Goal: Task Accomplishment & Management: Use online tool/utility

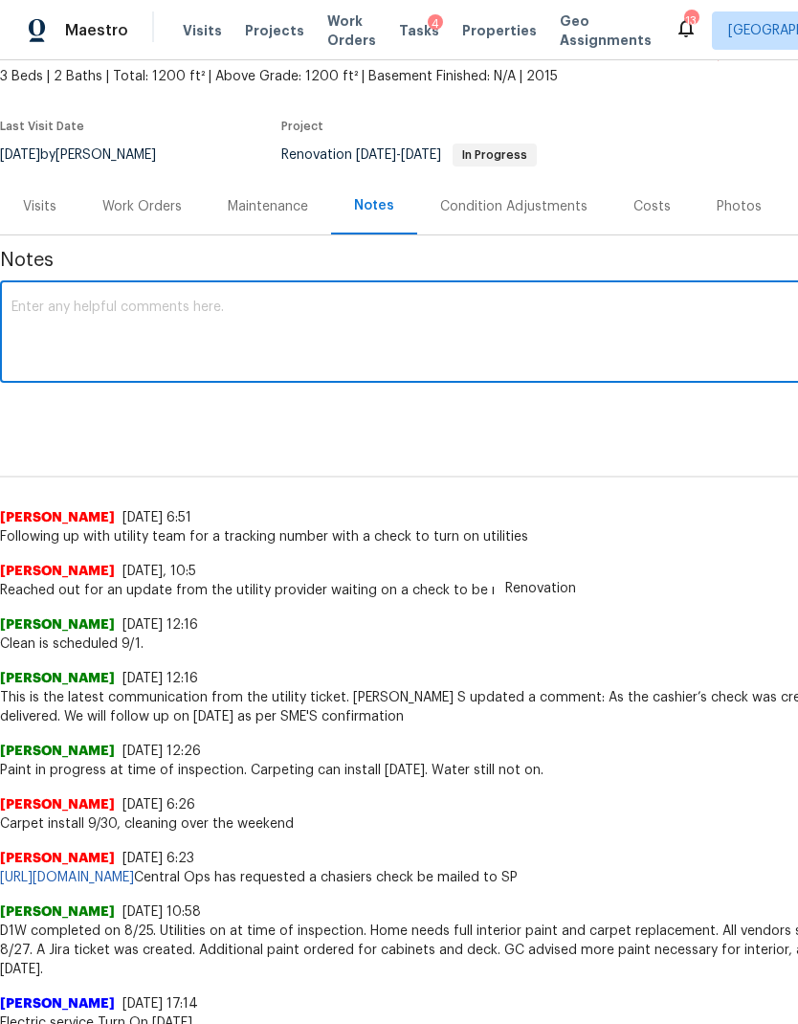
scroll to position [112, 0]
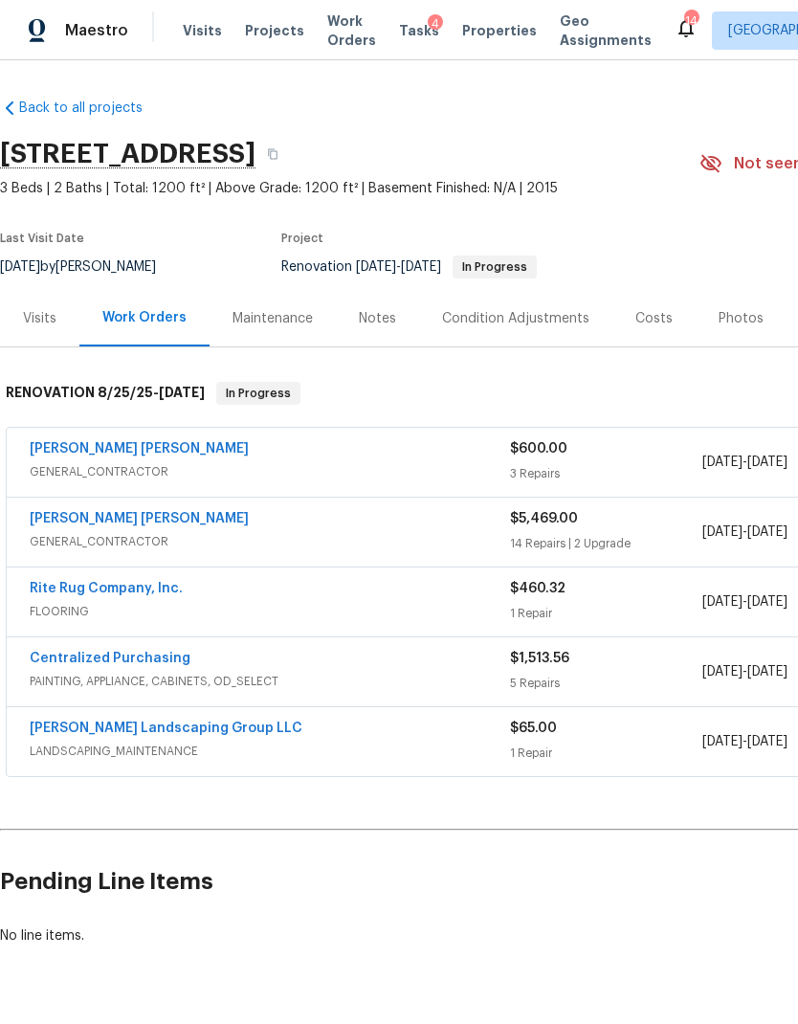
click at [328, 470] on span "GENERAL_CONTRACTOR" at bounding box center [270, 471] width 480 height 19
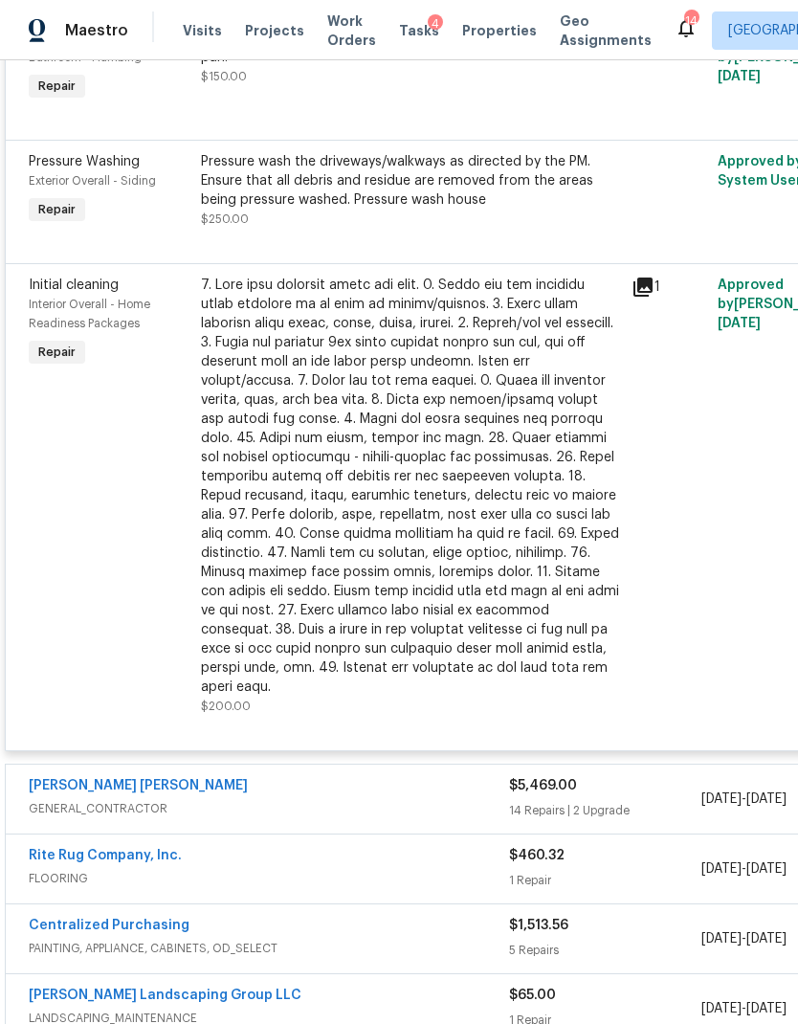
scroll to position [527, 1]
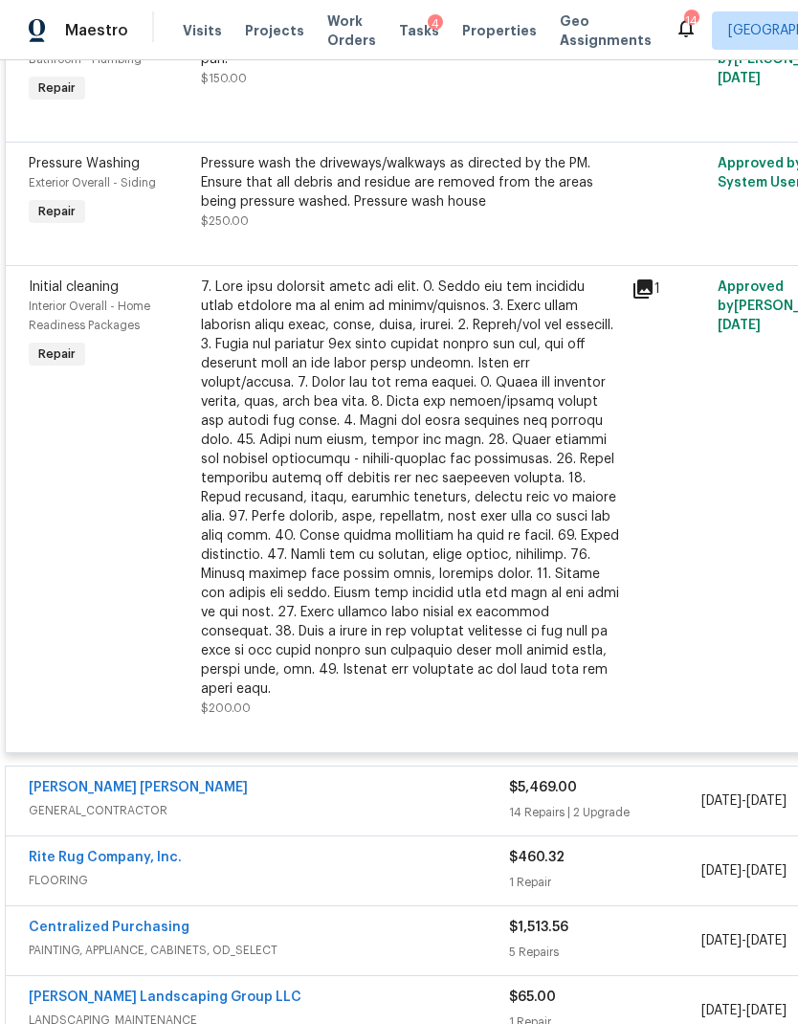
click at [153, 781] on link "Fernando Ruiz Hernandez" at bounding box center [138, 787] width 219 height 13
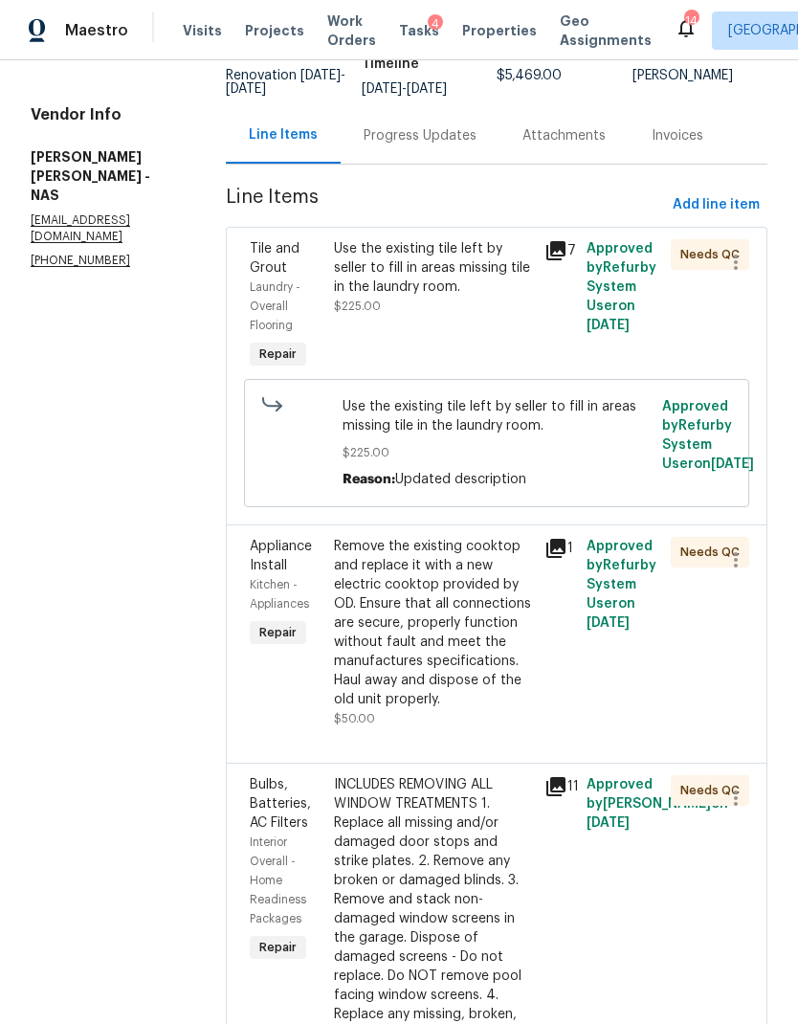
scroll to position [200, 0]
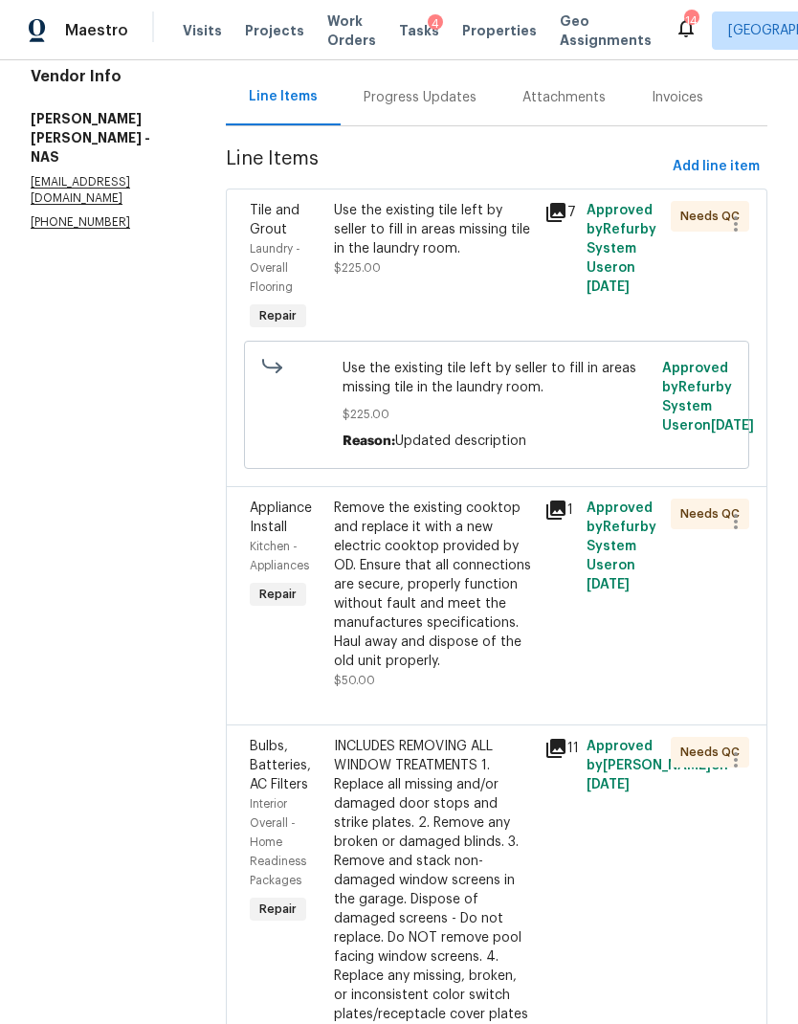
click at [439, 310] on div "Use the existing tile left by seller to fill in areas missing tile in the laund…" at bounding box center [433, 267] width 210 height 145
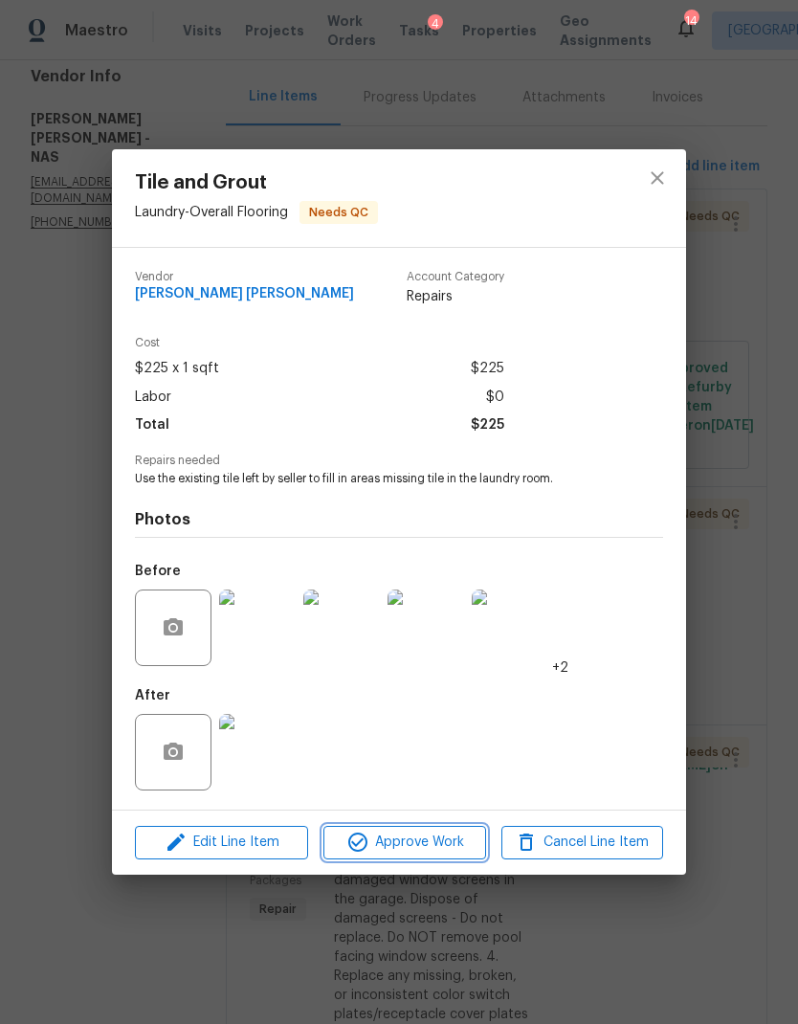
click at [446, 841] on span "Approve Work" at bounding box center [404, 842] width 150 height 24
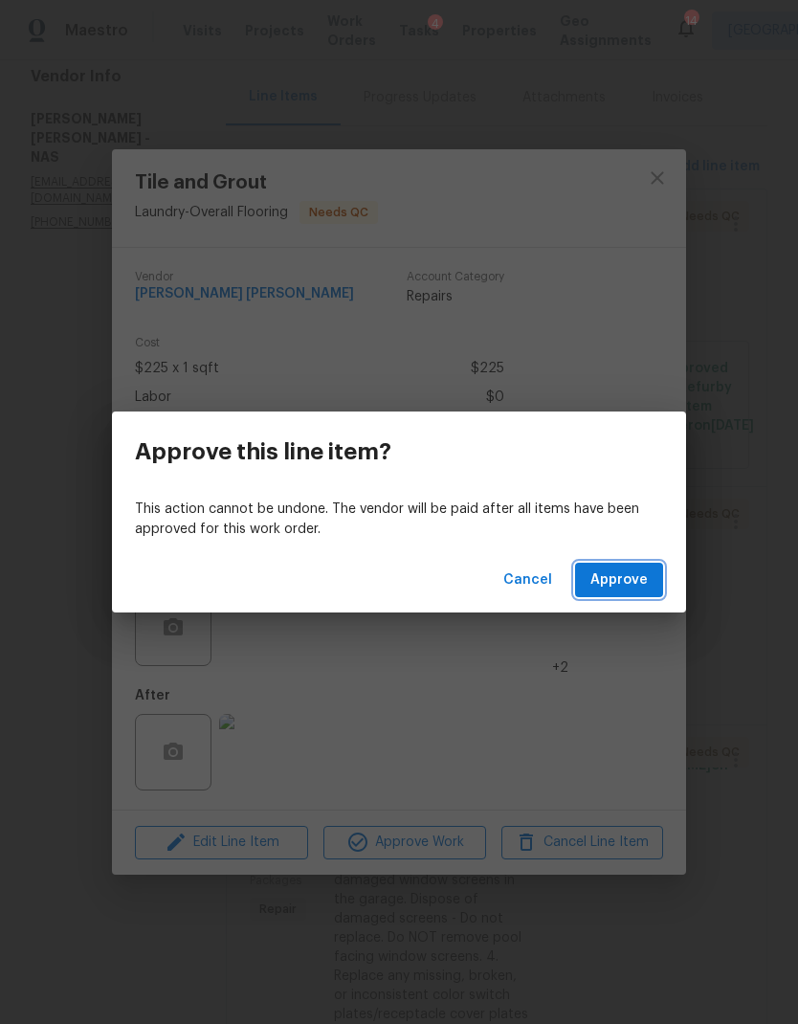
click at [611, 562] on button "Approve" at bounding box center [619, 579] width 88 height 35
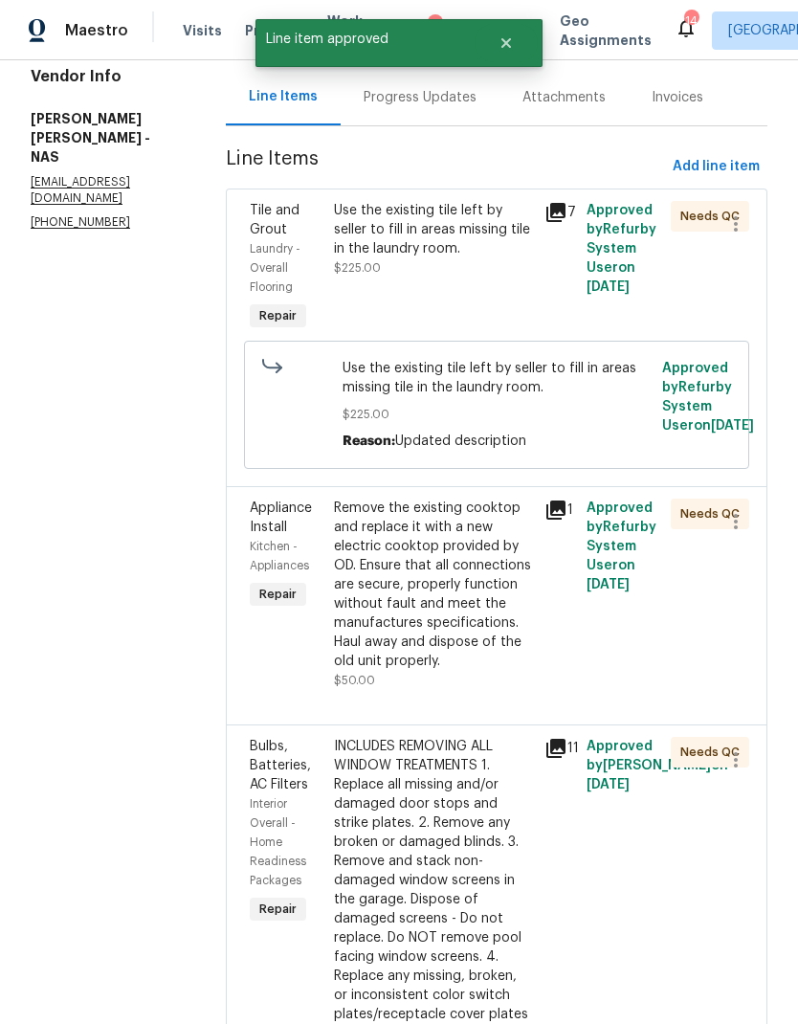
scroll to position [0, 0]
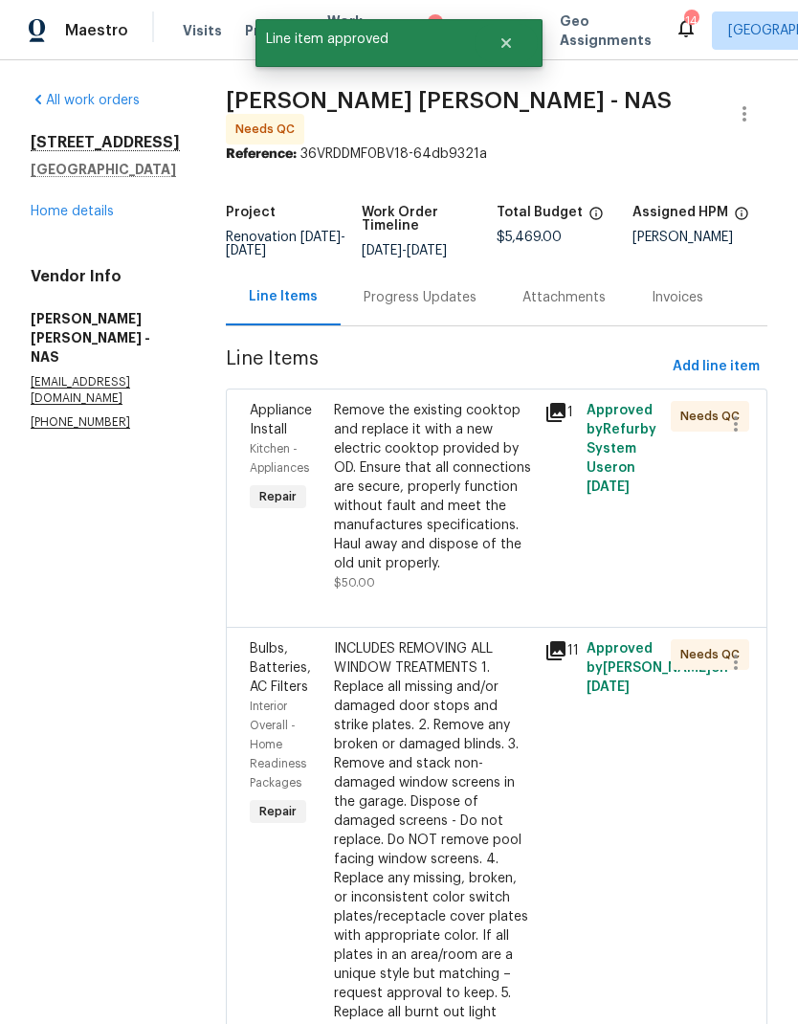
click at [472, 528] on div "Remove the existing cooktop and replace it with a new electric cooktop provided…" at bounding box center [433, 487] width 199 height 172
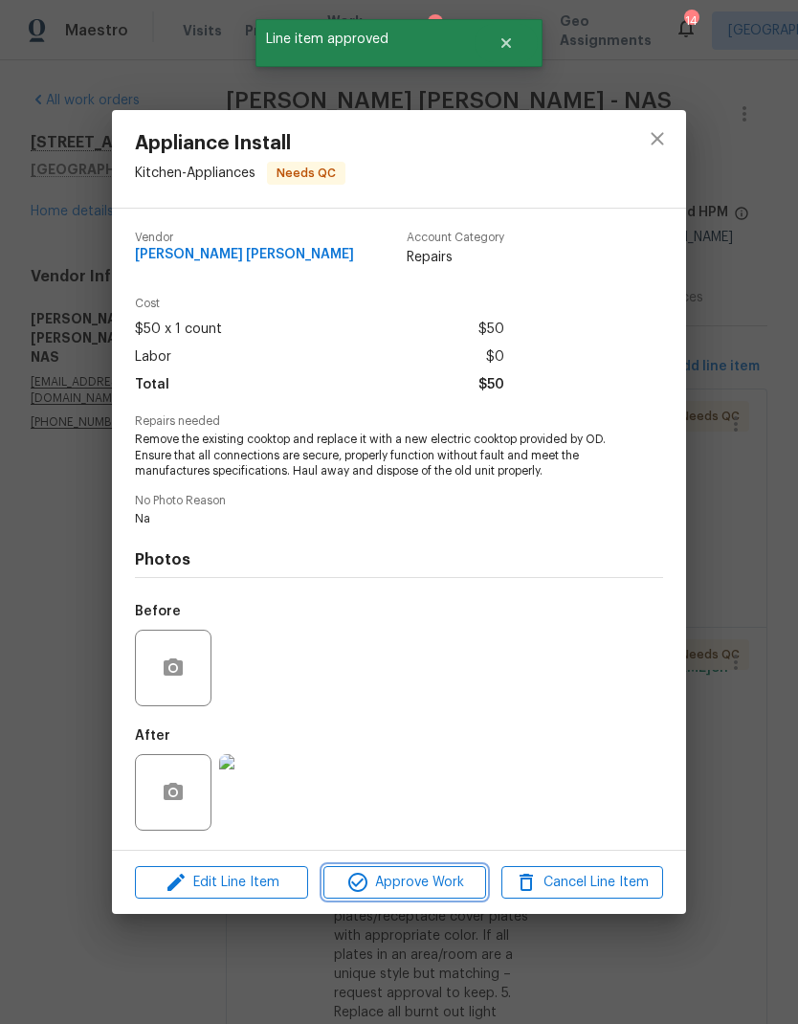
click at [434, 874] on span "Approve Work" at bounding box center [404, 882] width 150 height 24
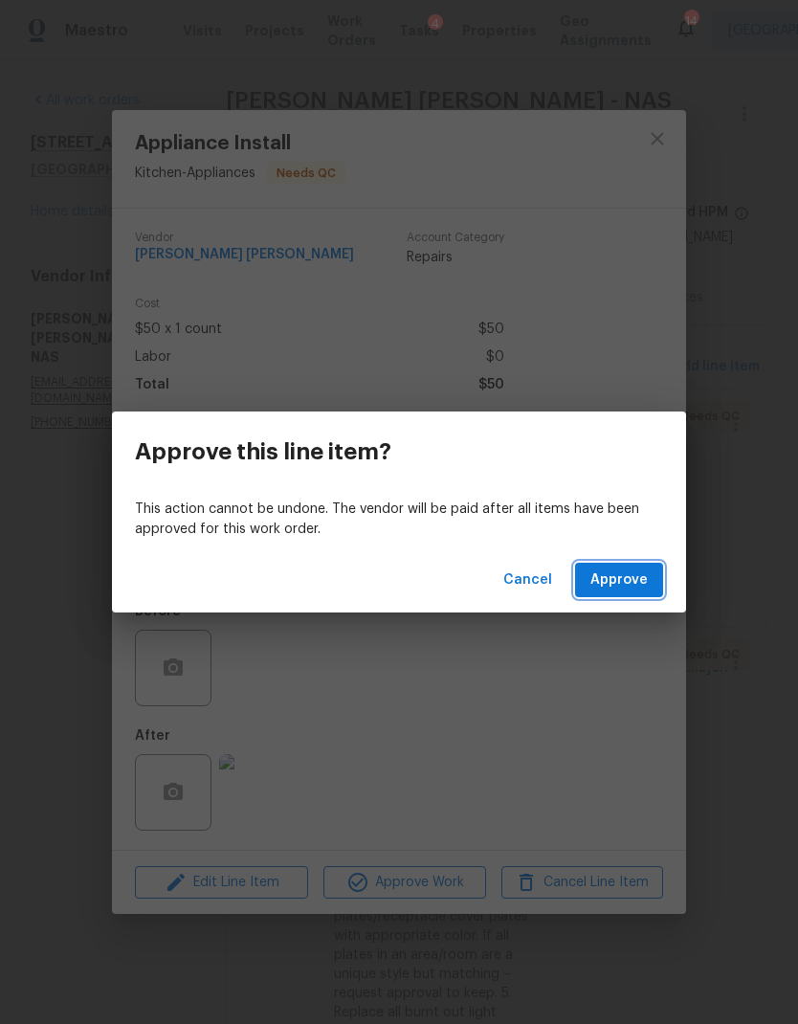
click at [628, 571] on span "Approve" at bounding box center [618, 580] width 57 height 24
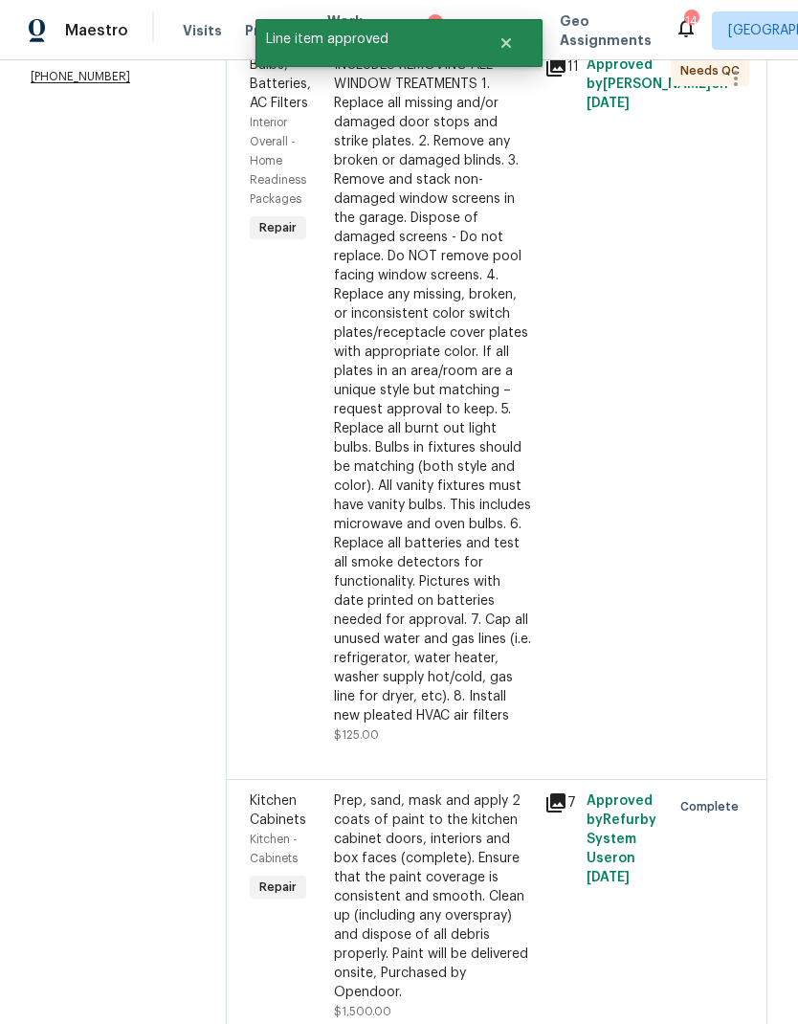
scroll to position [412, 0]
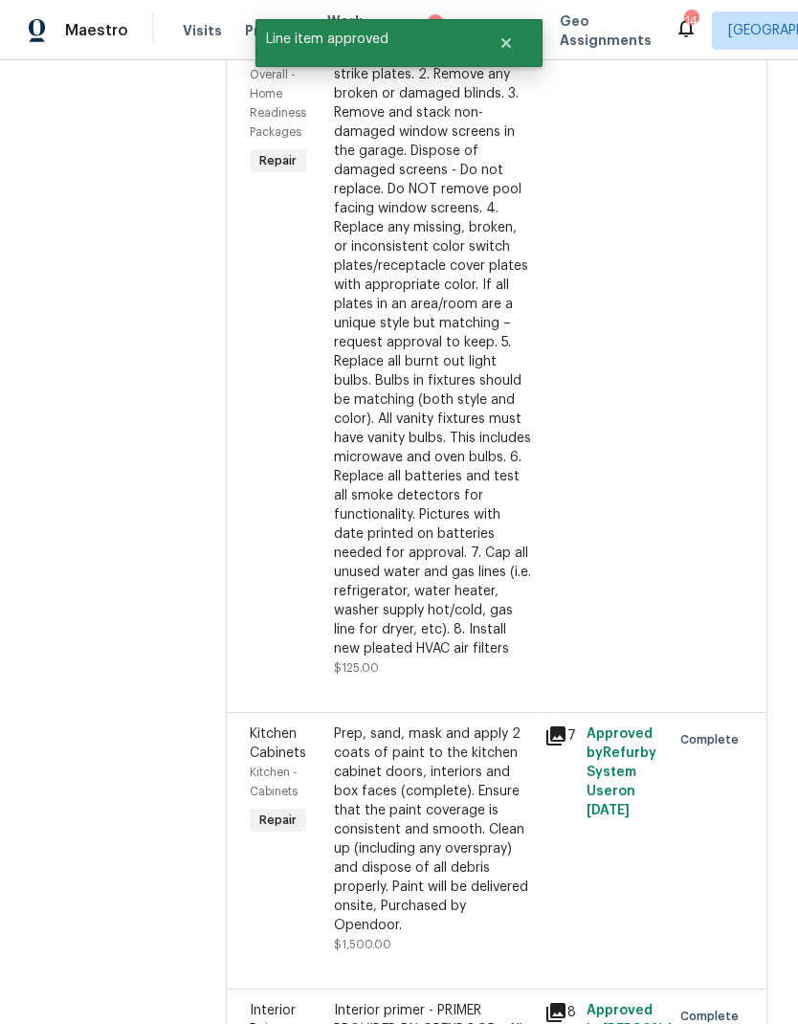
click at [465, 578] on div "INCLUDES REMOVING ALL WINDOW TREATMENTS 1. Replace all missing and/or damaged d…" at bounding box center [433, 324] width 199 height 670
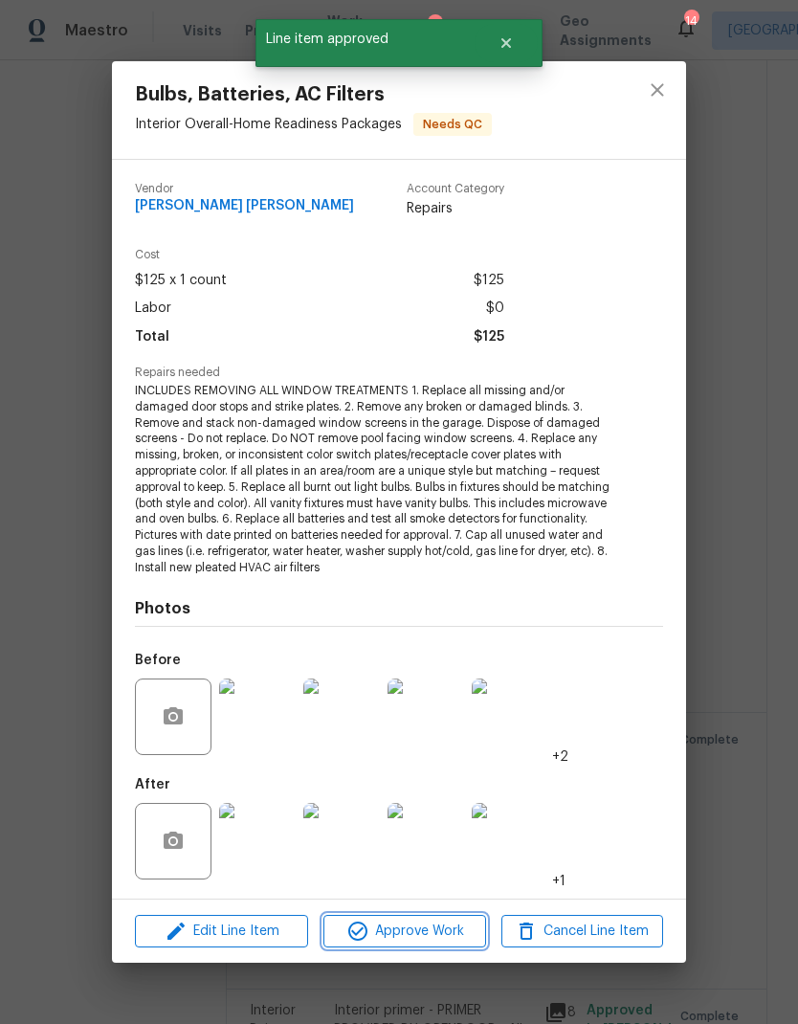
click at [450, 923] on span "Approve Work" at bounding box center [404, 931] width 150 height 24
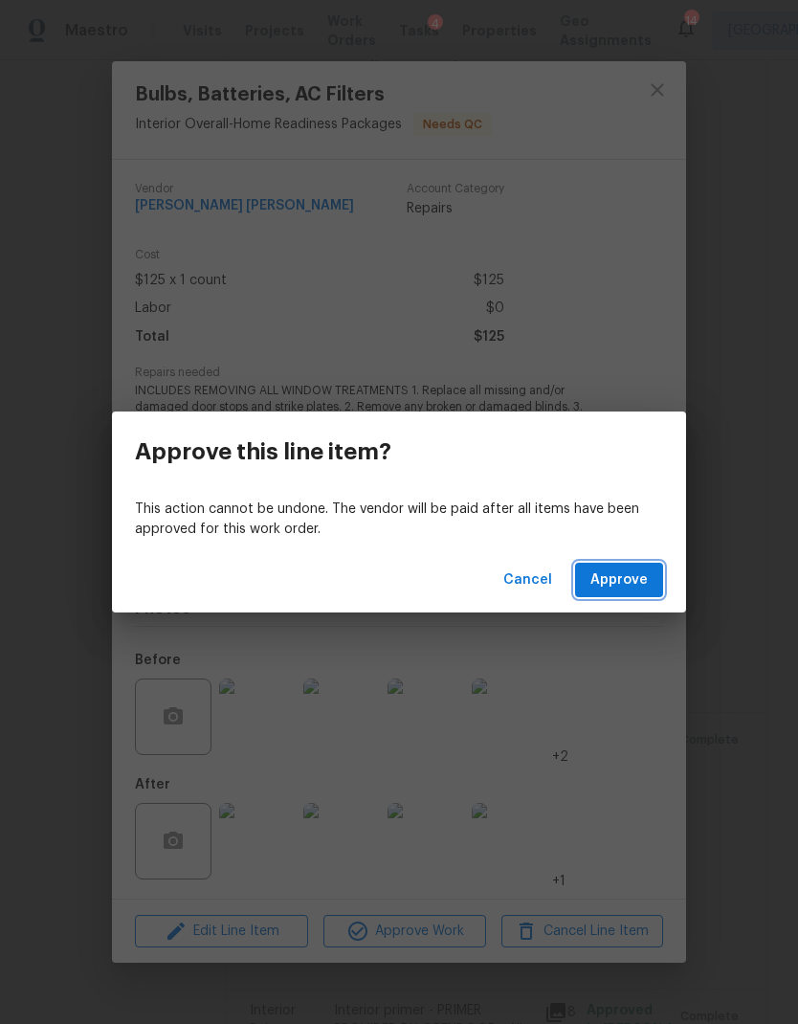
click at [626, 584] on span "Approve" at bounding box center [618, 580] width 57 height 24
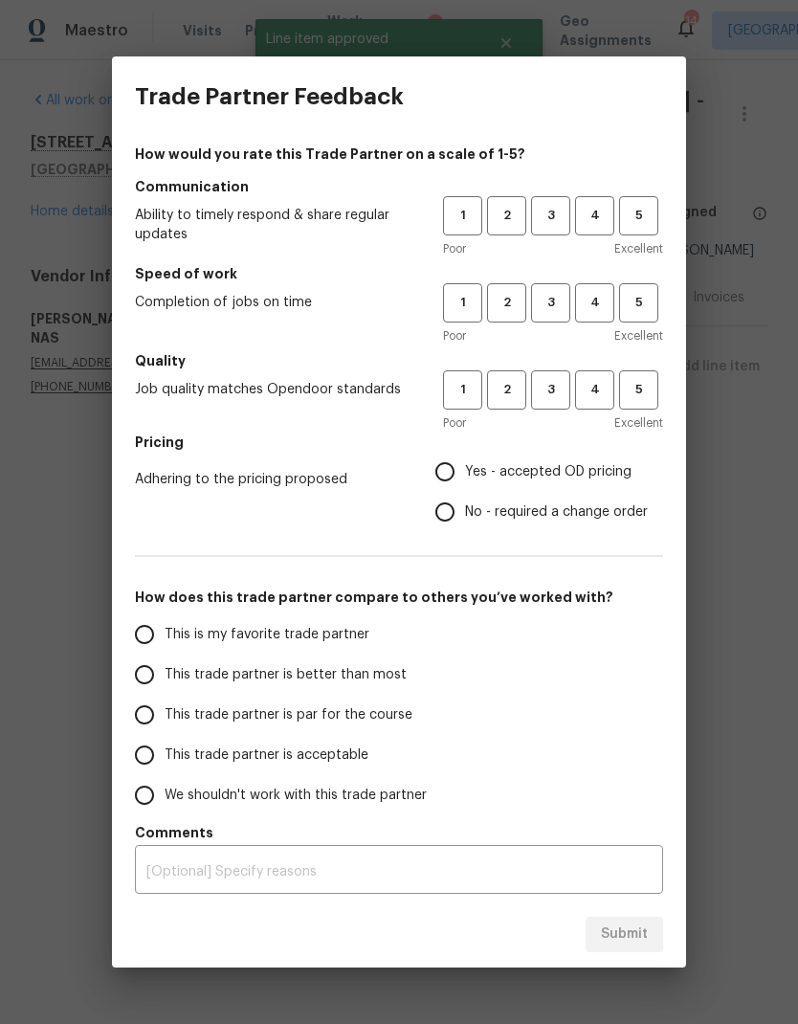
scroll to position [0, 0]
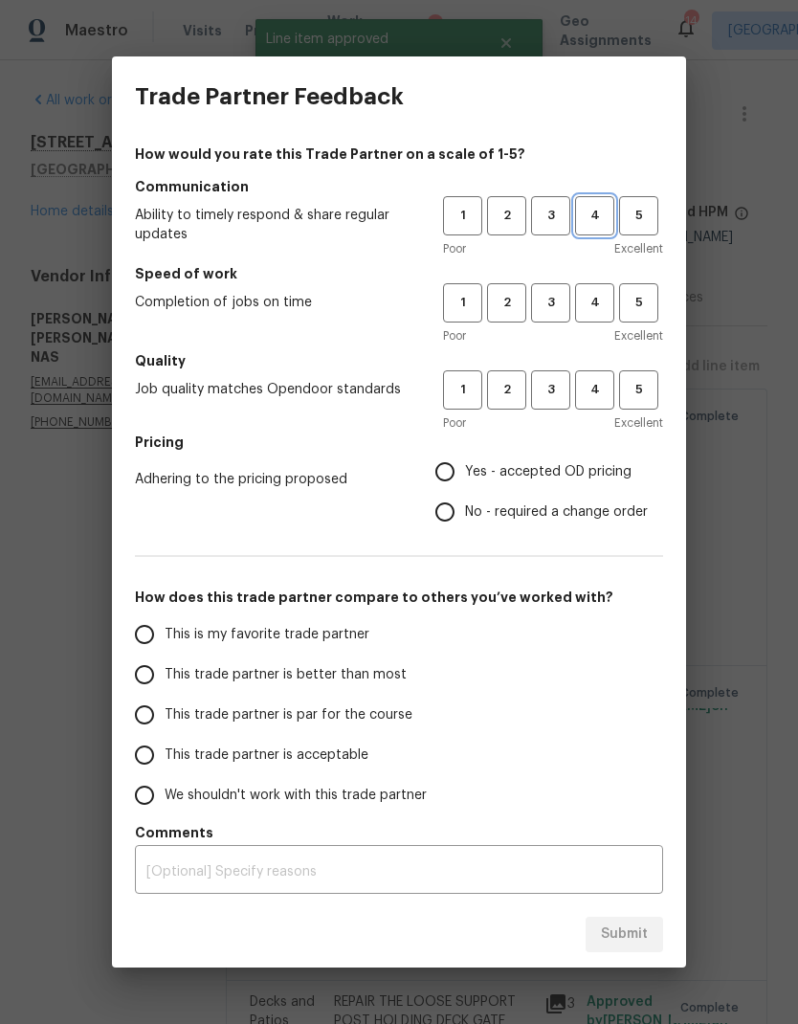
click at [594, 212] on span "4" at bounding box center [594, 216] width 35 height 22
click at [604, 299] on span "4" at bounding box center [594, 303] width 35 height 22
click at [611, 387] on span "4" at bounding box center [594, 390] width 35 height 22
click at [461, 456] on label "Yes - accepted OD pricing" at bounding box center [536, 471] width 223 height 40
click at [461, 456] on input "Yes - accepted OD pricing" at bounding box center [445, 471] width 40 height 40
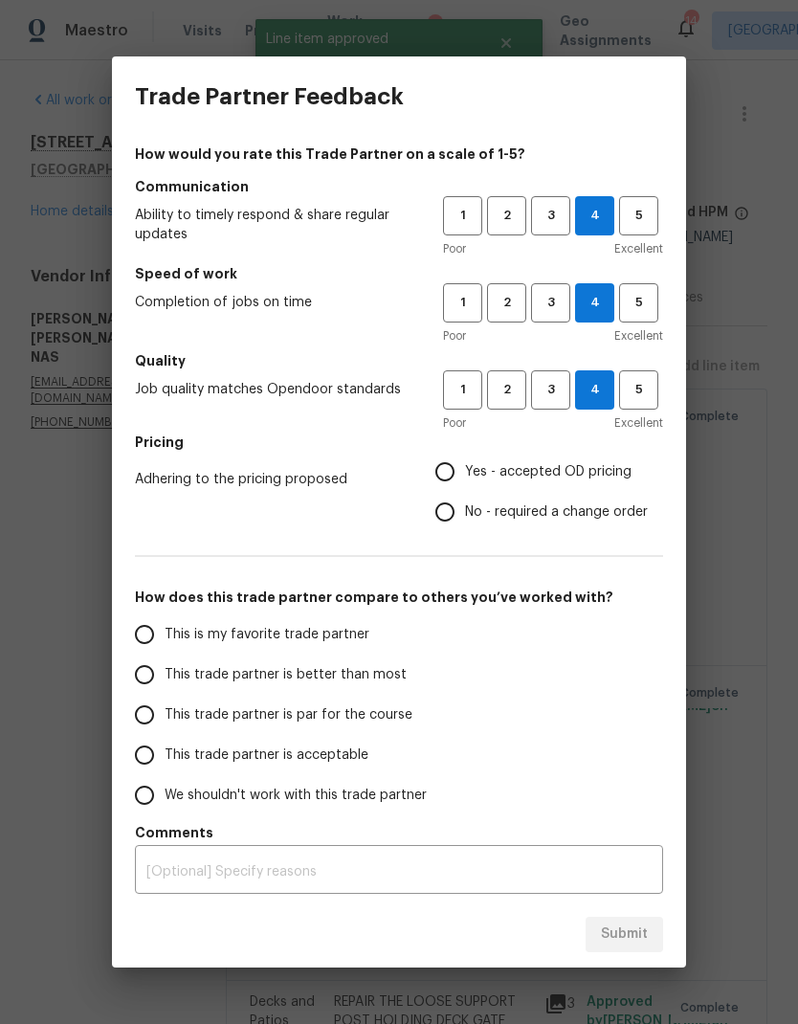
radio input "true"
click at [346, 683] on span "This trade partner is better than most" at bounding box center [286, 675] width 242 height 20
click at [165, 683] on input "This trade partner is better than most" at bounding box center [144, 674] width 40 height 40
click at [633, 934] on span "Submit" at bounding box center [624, 934] width 47 height 24
radio input "true"
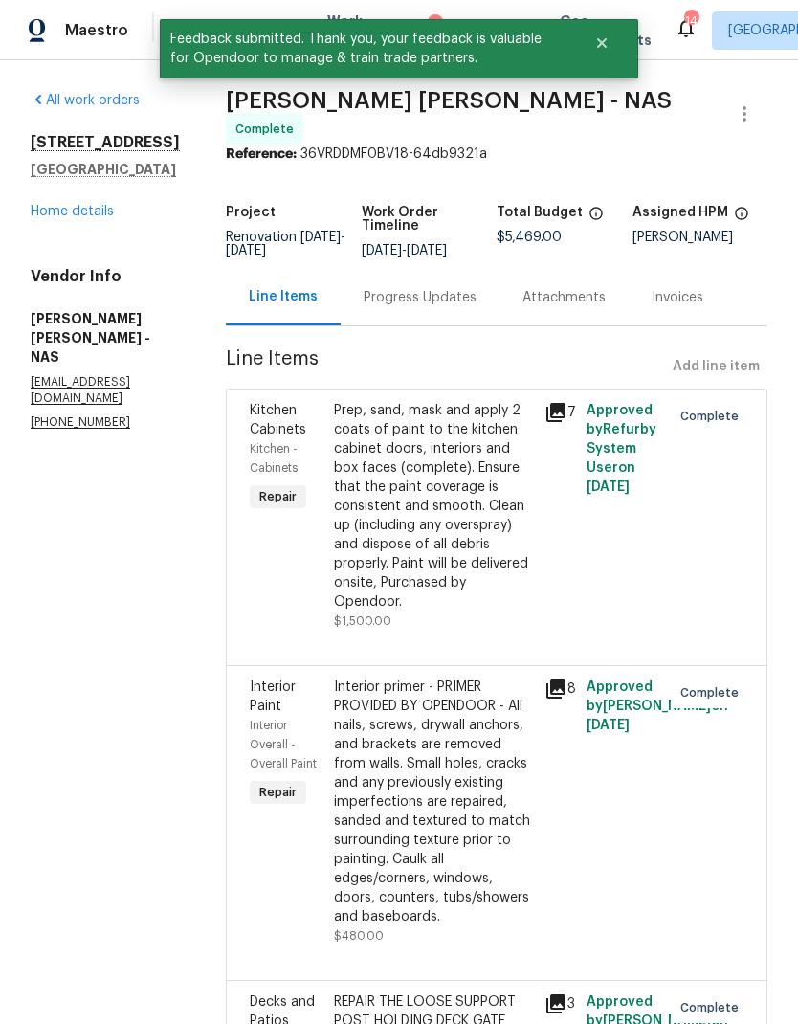
click at [64, 216] on link "Home details" at bounding box center [72, 211] width 83 height 13
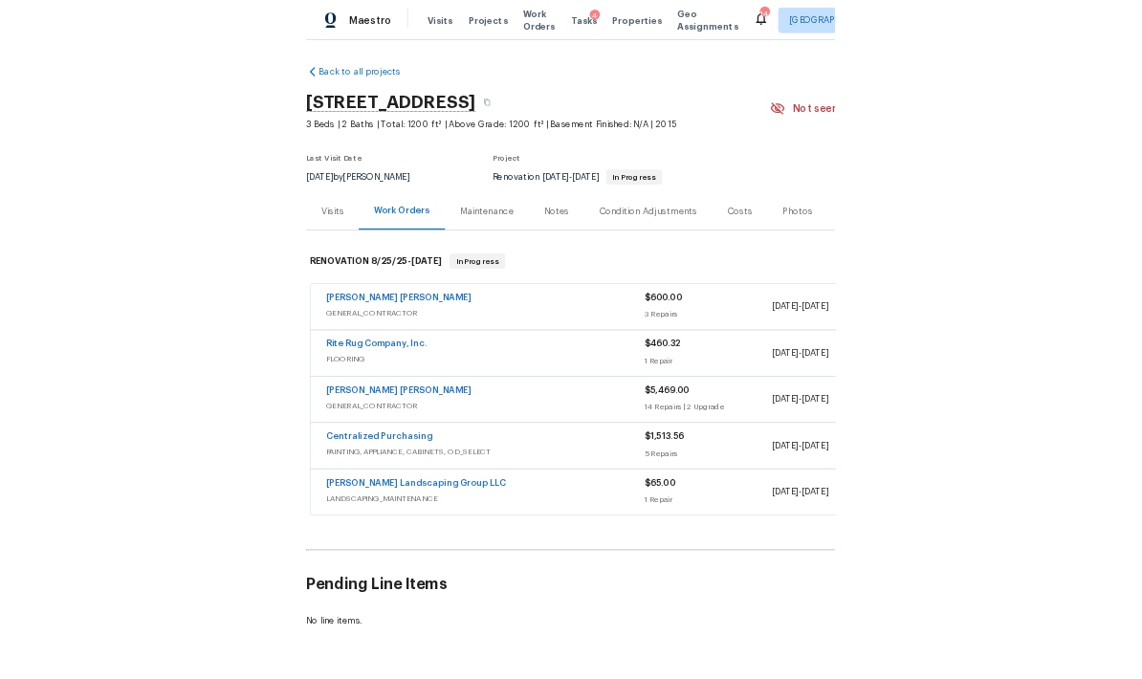
scroll to position [51, 0]
